Goal: Ask a question

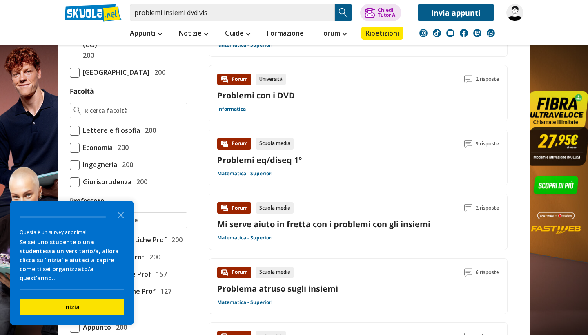
scroll to position [461, 0]
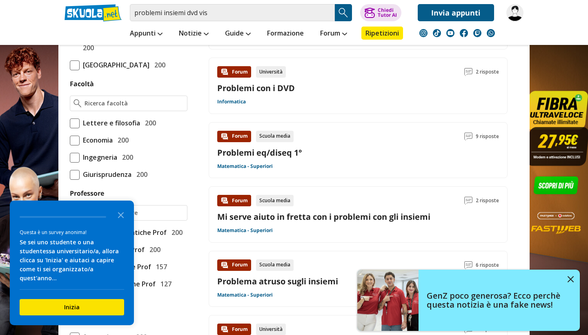
click at [313, 216] on link "Mi serve aiuto in fretta con i problemi con gli insiemi" at bounding box center [323, 216] width 213 height 11
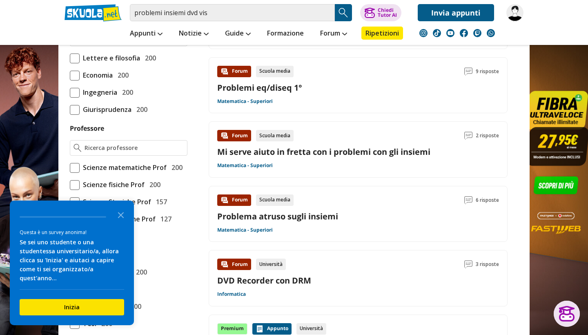
scroll to position [526, 0]
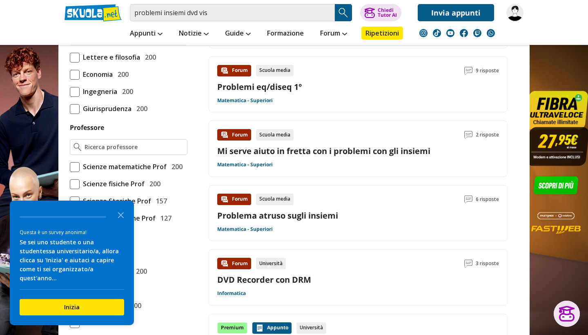
click at [295, 213] on link "Problema atruso sugli insiemi" at bounding box center [277, 215] width 121 height 11
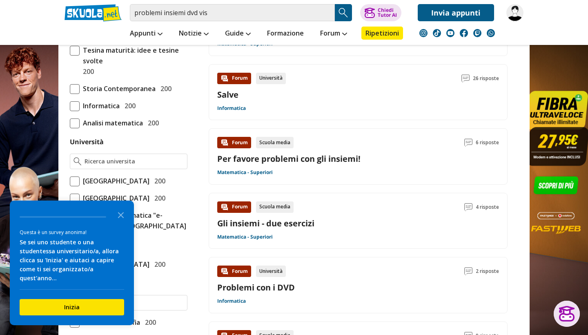
scroll to position [261, 0]
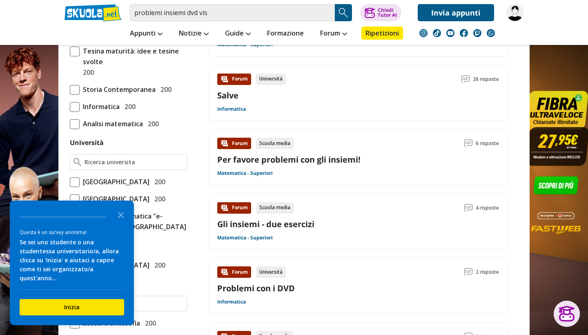
click at [292, 157] on link "Per favore problemi con gli insiemi!" at bounding box center [288, 159] width 143 height 11
click at [293, 223] on link "Gli insiemi - due esercizi" at bounding box center [265, 223] width 97 height 11
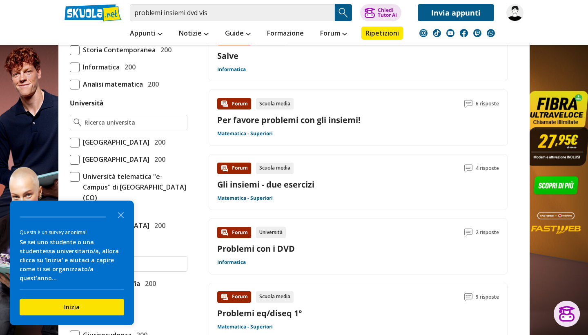
scroll to position [302, 0]
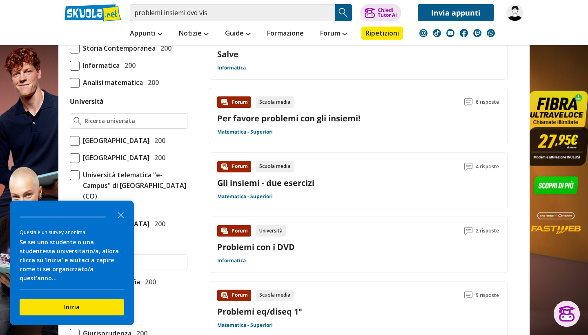
click at [257, 245] on link "Problemi con i DVD" at bounding box center [256, 246] width 78 height 11
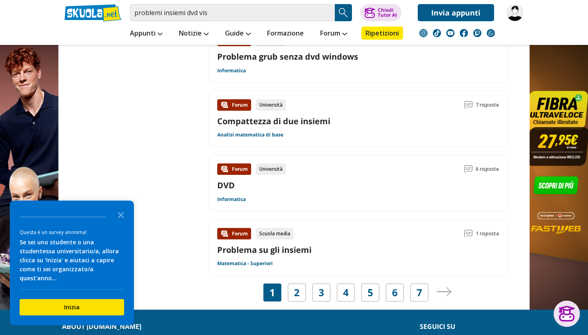
scroll to position [1209, 0]
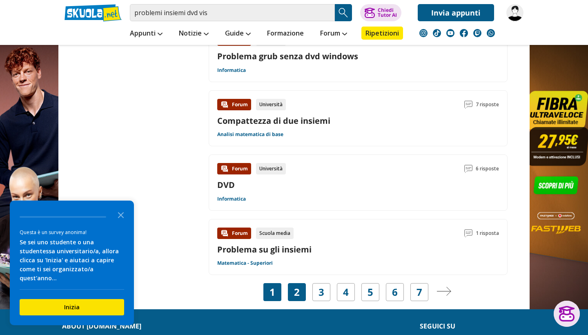
click at [296, 288] on link "2" at bounding box center [297, 291] width 6 height 11
